Goal: Task Accomplishment & Management: Manage account settings

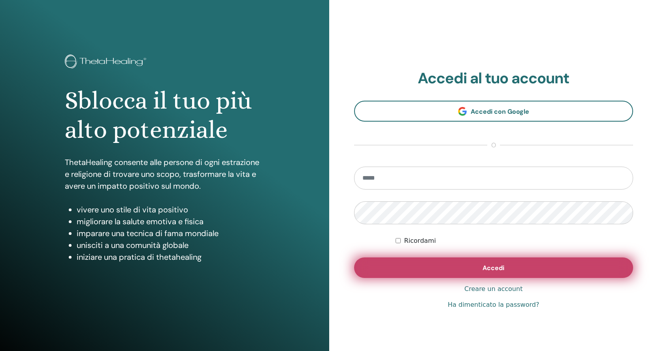
type input "**********"
click at [463, 266] on button "Accedi" at bounding box center [493, 268] width 279 height 21
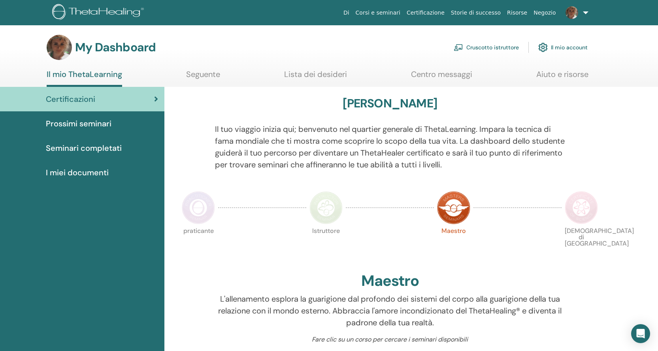
click at [489, 50] on link "Cruscotto istruttore" at bounding box center [486, 47] width 65 height 17
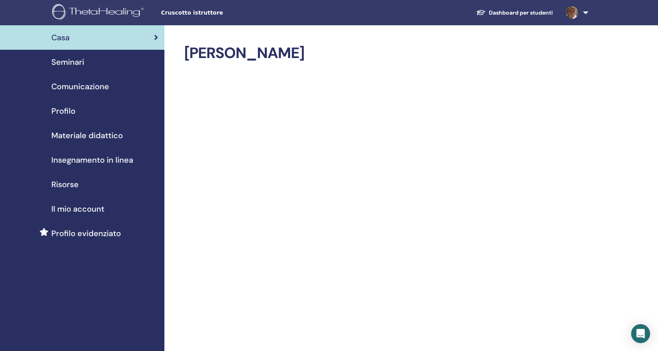
click at [76, 65] on span "Seminari" at bounding box center [67, 62] width 33 height 12
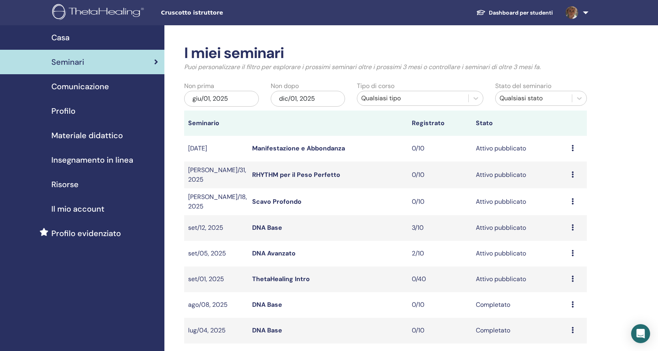
click at [316, 148] on link "Manifestazione e Abbondanza" at bounding box center [298, 148] width 93 height 8
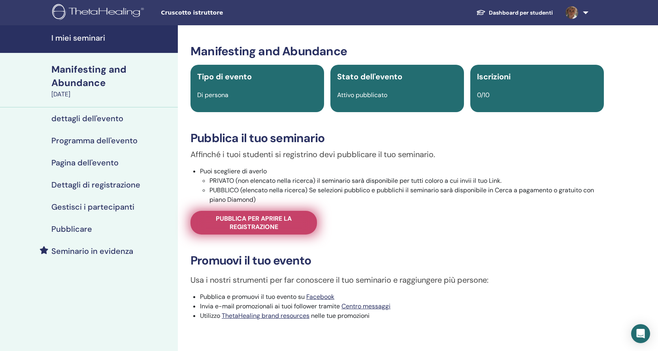
click at [247, 224] on span "Pubblica per aprire la registrazione" at bounding box center [253, 223] width 107 height 17
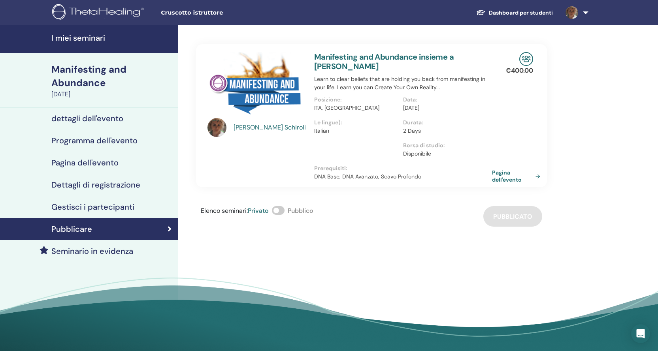
click at [278, 208] on span at bounding box center [278, 210] width 13 height 9
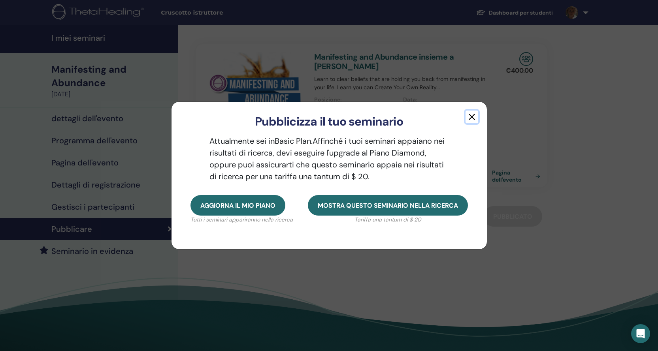
click at [471, 119] on button "button" at bounding box center [472, 117] width 13 height 13
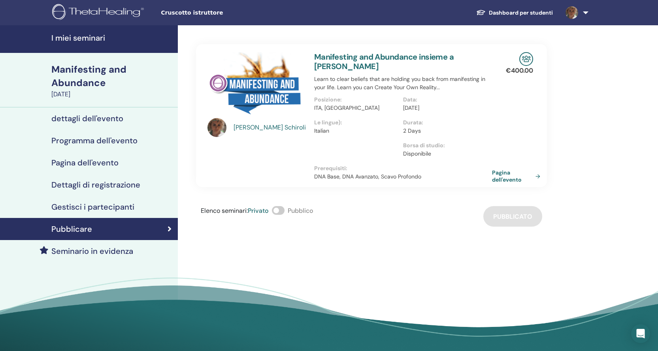
click at [58, 36] on h4 "I miei seminari" at bounding box center [112, 37] width 122 height 9
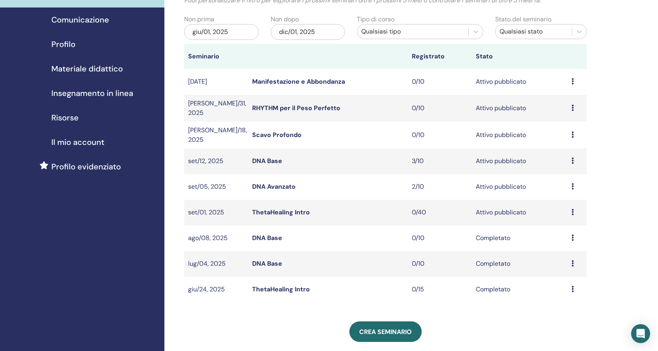
scroll to position [79, 0]
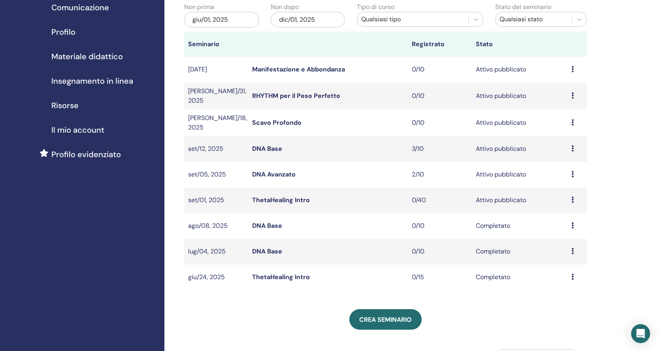
click at [269, 145] on link "DNA Base" at bounding box center [267, 149] width 30 height 8
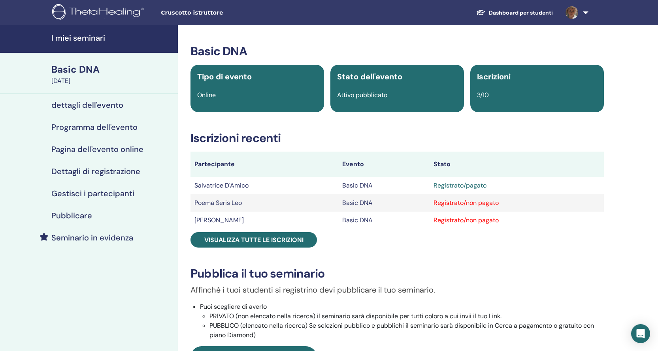
scroll to position [40, 0]
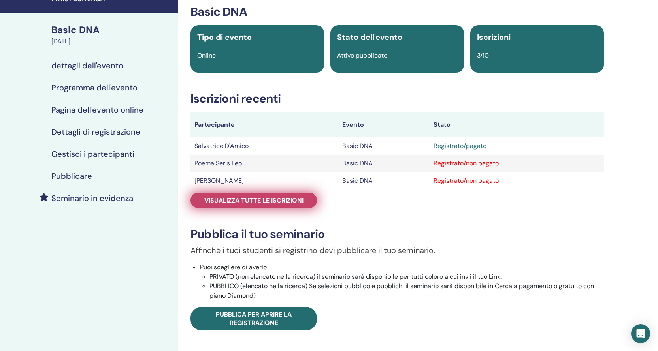
click at [277, 199] on span "Visualizza tutte le iscrizioni" at bounding box center [253, 200] width 99 height 8
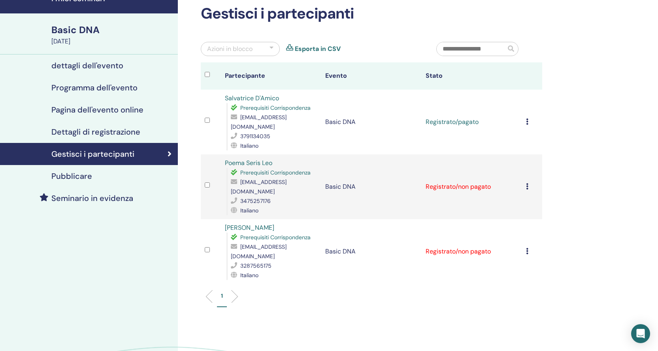
click at [525, 173] on td "Annulla registrazione Non autocertificare Contrassegna come pagato Contrassegna…" at bounding box center [532, 187] width 20 height 65
click at [529, 182] on div "Annulla registrazione Non autocertificare Contrassegna come pagato Contrassegna…" at bounding box center [532, 186] width 12 height 9
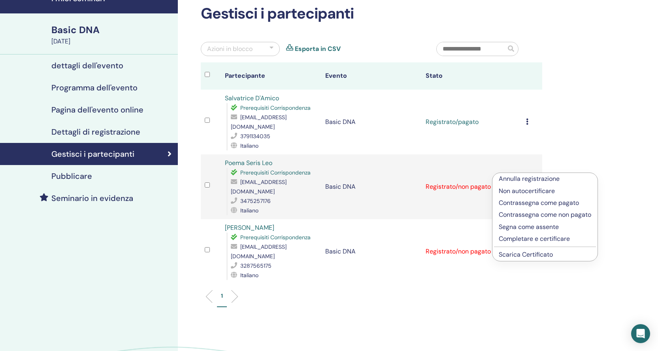
click at [526, 204] on p "Contrassegna come pagato" at bounding box center [545, 202] width 92 height 9
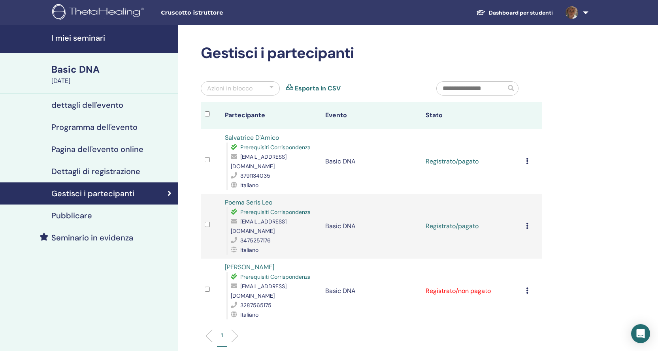
click at [102, 31] on link "I miei seminari" at bounding box center [89, 39] width 178 height 28
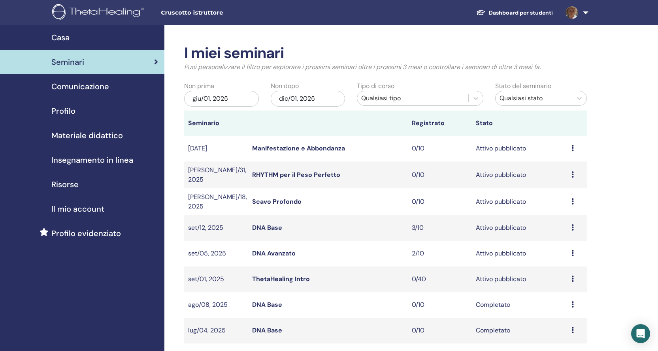
click at [102, 139] on span "Materiale didattico" at bounding box center [87, 136] width 72 height 12
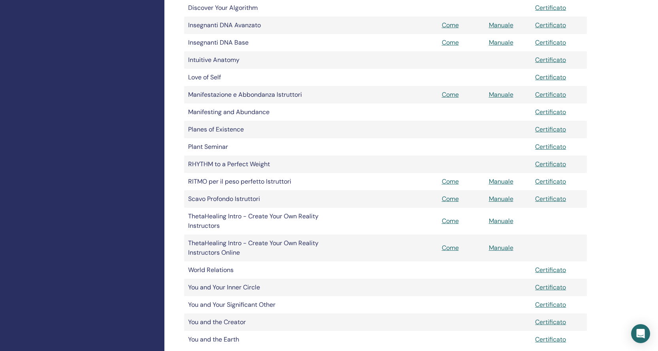
scroll to position [316, 0]
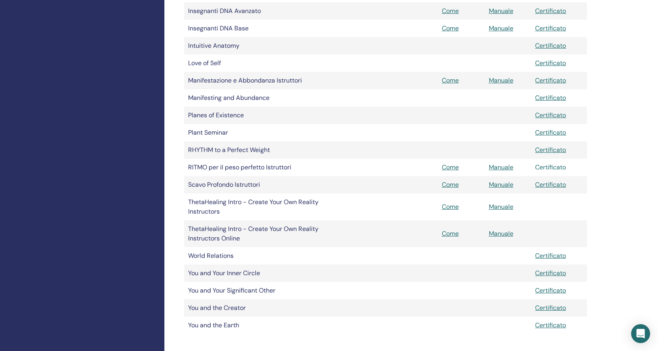
click at [548, 166] on link "Certificato" at bounding box center [550, 167] width 31 height 8
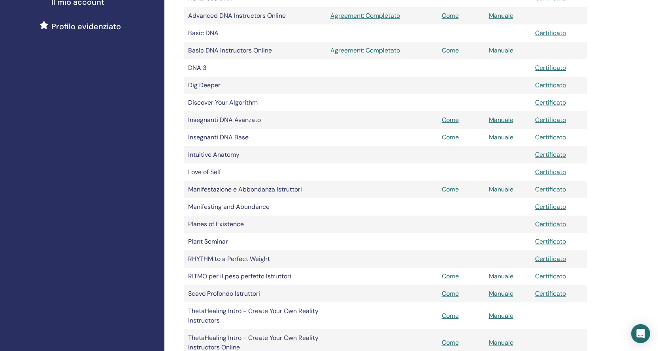
scroll to position [119, 0]
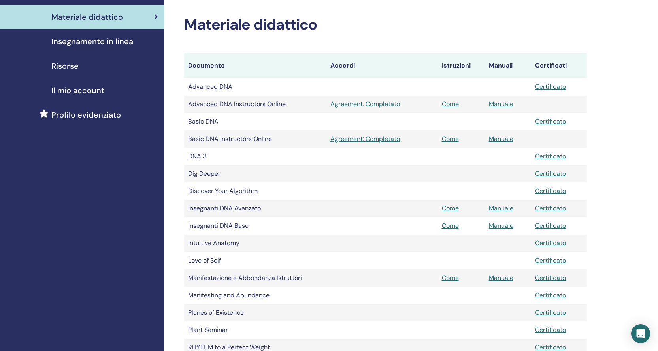
click at [384, 103] on link "Agreement: Completato" at bounding box center [381, 104] width 103 height 9
click at [449, 102] on link "Come" at bounding box center [450, 104] width 17 height 8
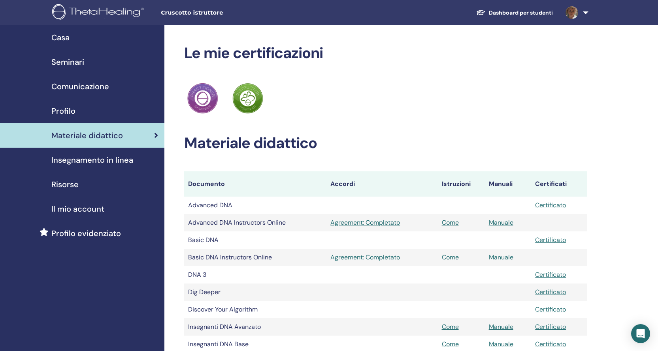
scroll to position [119, 0]
